Goal: Task Accomplishment & Management: Manage account settings

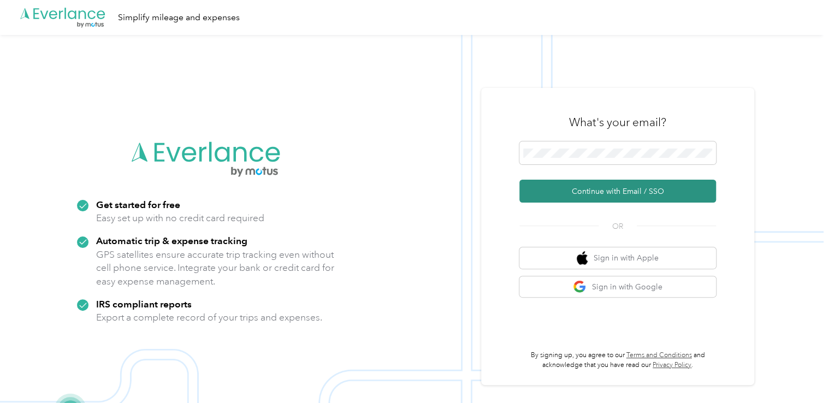
click at [570, 185] on button "Continue with Email / SSO" at bounding box center [617, 191] width 197 height 23
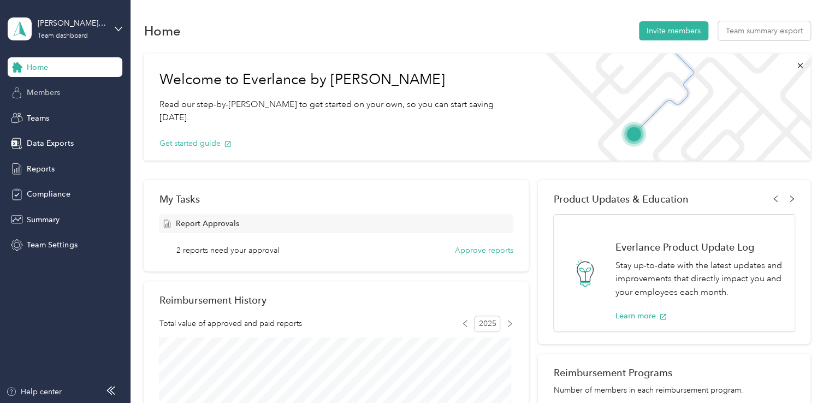
click at [51, 95] on span "Members" at bounding box center [43, 92] width 33 height 11
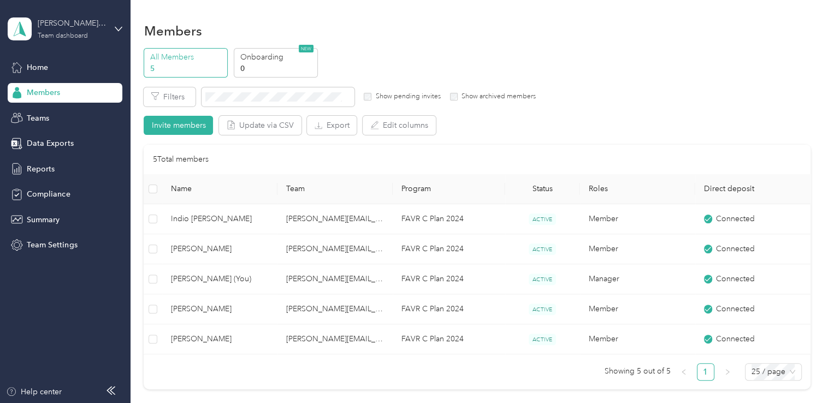
click at [92, 27] on div "jeff.ritchie@convergint.com" at bounding box center [72, 22] width 68 height 11
click at [48, 91] on div "Team dashboard" at bounding box center [47, 89] width 60 height 11
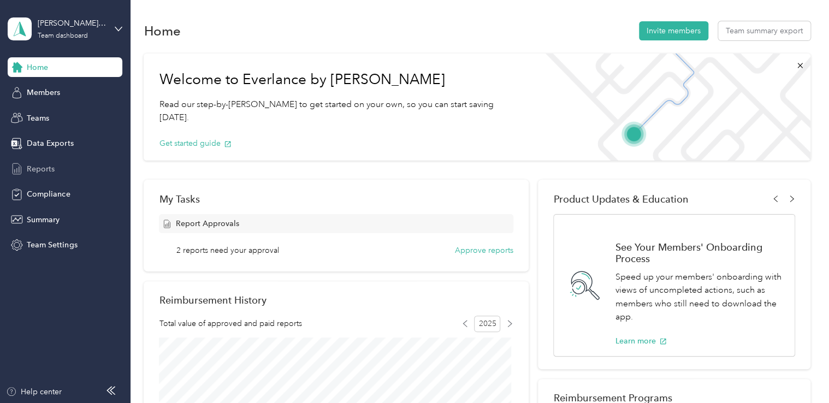
click at [39, 170] on span "Reports" at bounding box center [41, 168] width 28 height 11
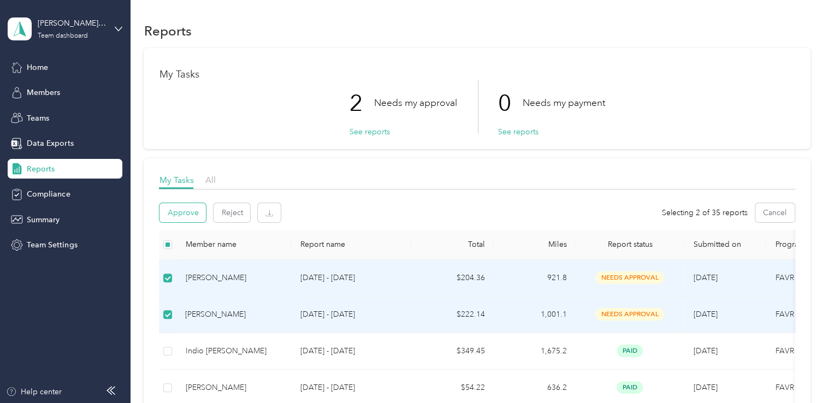
click at [177, 220] on button "Approve" at bounding box center [182, 212] width 46 height 19
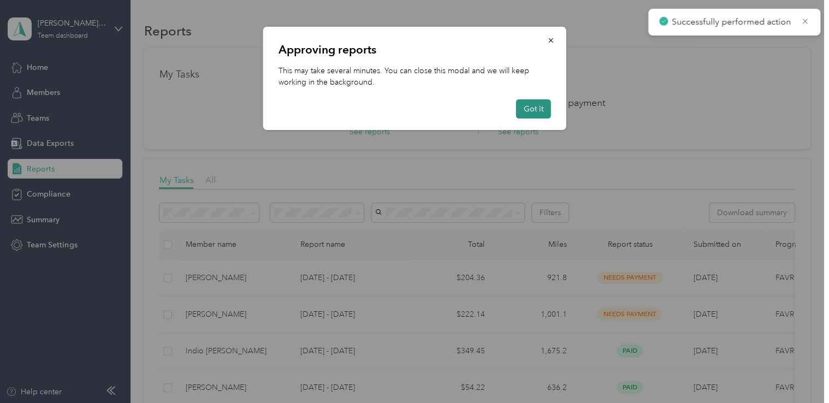
click at [540, 109] on button "Got it" at bounding box center [533, 108] width 35 height 19
